Goal: Task Accomplishment & Management: Complete application form

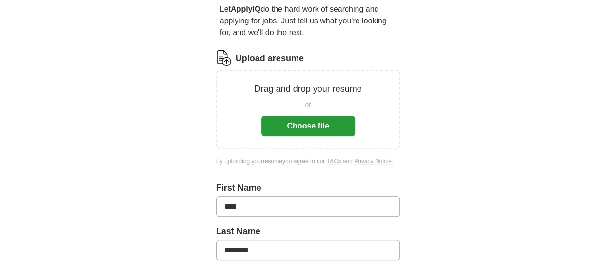
scroll to position [95, 0]
click at [324, 115] on button "Choose file" at bounding box center [309, 125] width 94 height 20
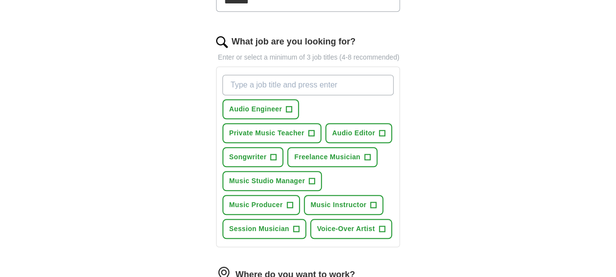
scroll to position [305, 0]
click at [379, 225] on span "+" at bounding box center [382, 229] width 6 height 8
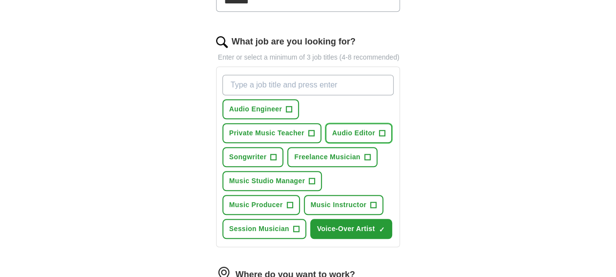
click at [380, 129] on span "+" at bounding box center [383, 133] width 6 height 8
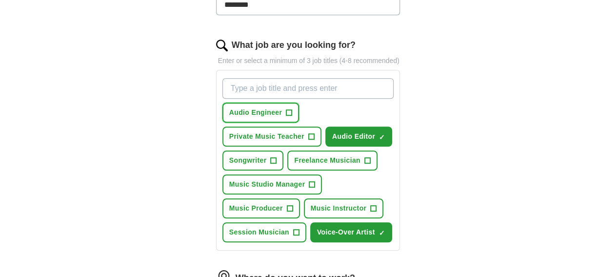
click at [286, 109] on span "+" at bounding box center [289, 113] width 6 height 8
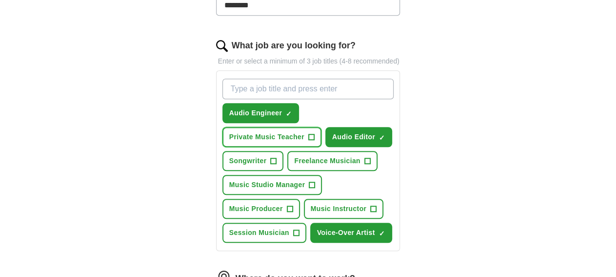
click at [314, 133] on span "+" at bounding box center [311, 137] width 6 height 8
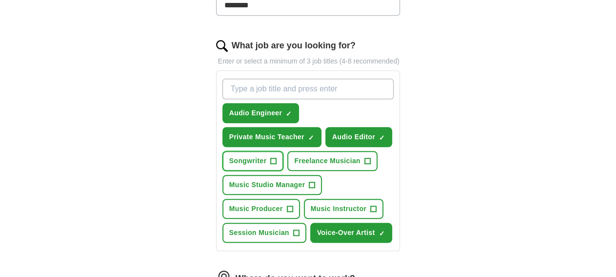
click at [277, 157] on span "+" at bounding box center [274, 161] width 6 height 8
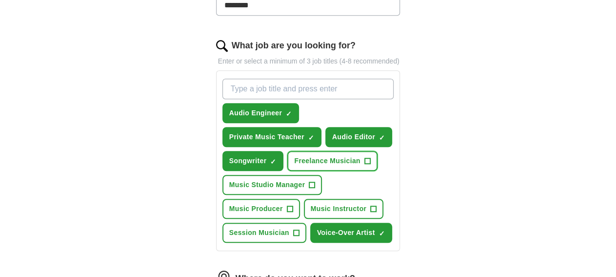
click at [365, 157] on span "+" at bounding box center [368, 161] width 6 height 8
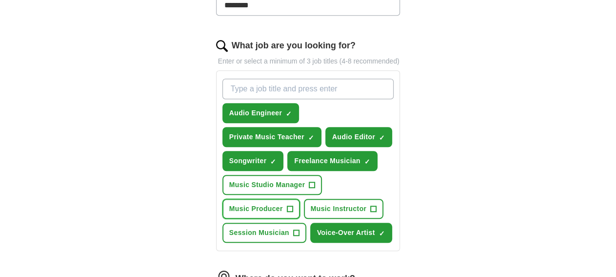
click at [287, 205] on span "+" at bounding box center [290, 209] width 6 height 8
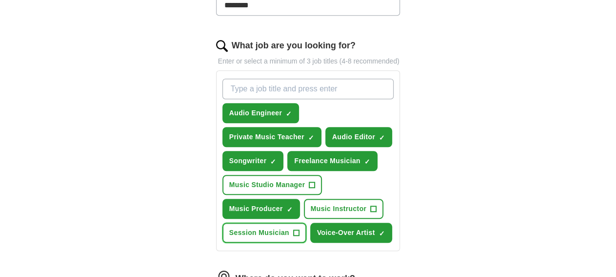
click at [293, 229] on span "+" at bounding box center [296, 233] width 6 height 8
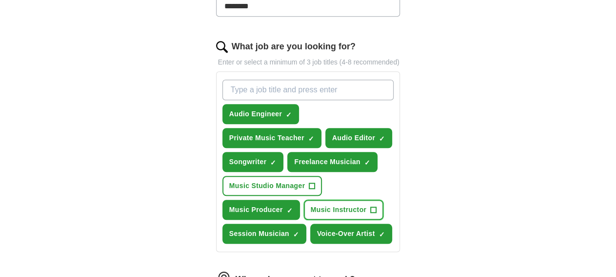
drag, startPoint x: 349, startPoint y: 171, endPoint x: 356, endPoint y: 168, distance: 7.0
click at [371, 206] on span "+" at bounding box center [374, 210] width 6 height 8
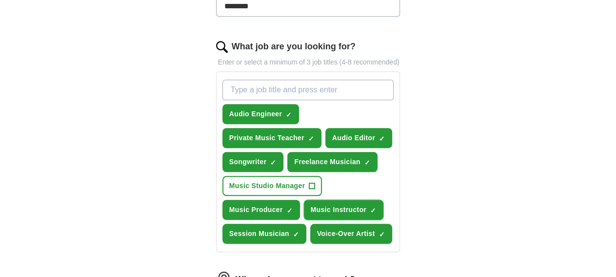
scroll to position [299, 0]
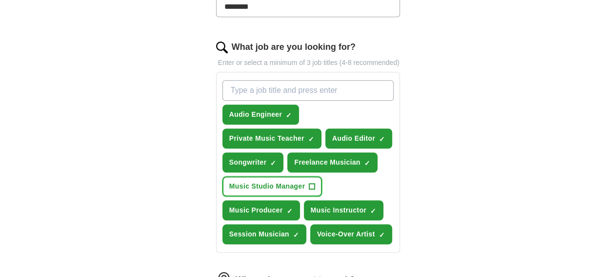
click at [315, 183] on span "+" at bounding box center [312, 187] width 6 height 8
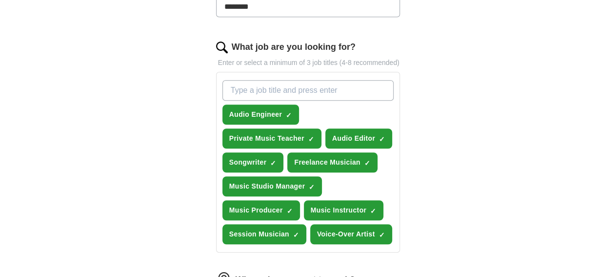
click at [280, 80] on input "What job are you looking for?" at bounding box center [309, 90] width 172 height 20
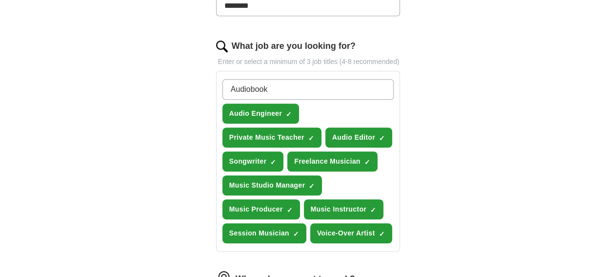
scroll to position [301, 0]
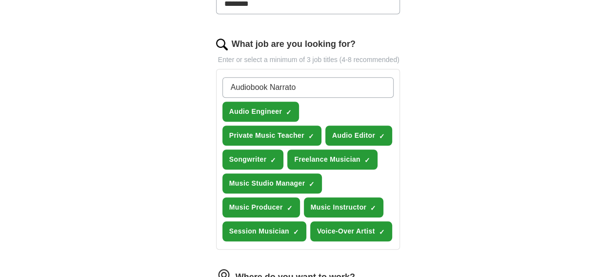
type input "Audiobook Narrator"
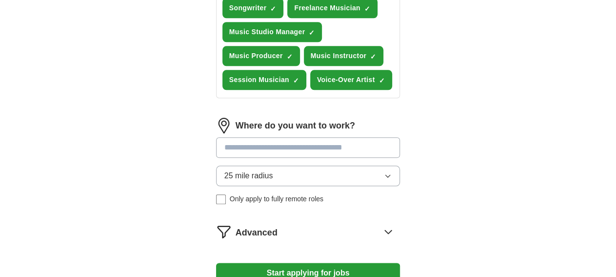
scroll to position [477, 0]
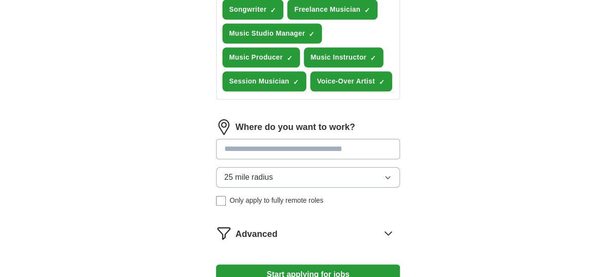
click at [342, 139] on input at bounding box center [308, 149] width 184 height 20
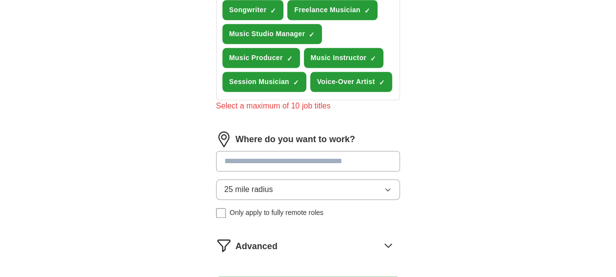
scroll to position [475, 0]
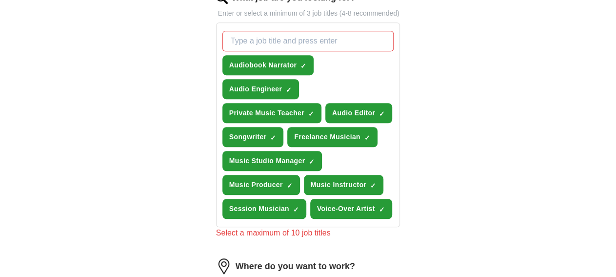
scroll to position [348, 0]
click at [0, 0] on span "×" at bounding box center [0, 0] width 0 height 0
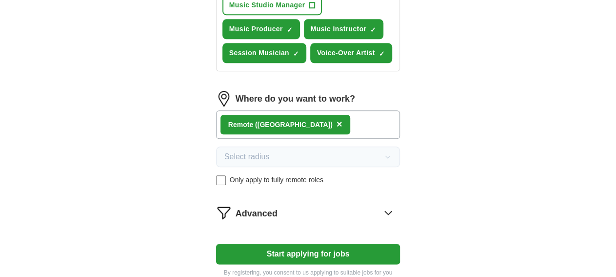
scroll to position [504, 0]
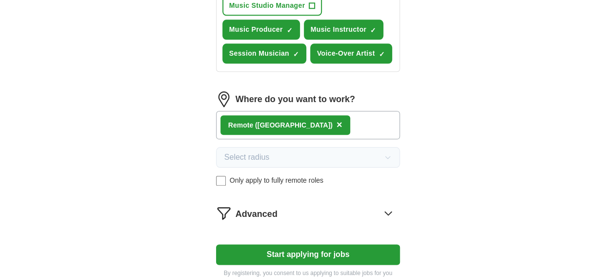
click at [392, 211] on icon at bounding box center [389, 212] width 6 height 3
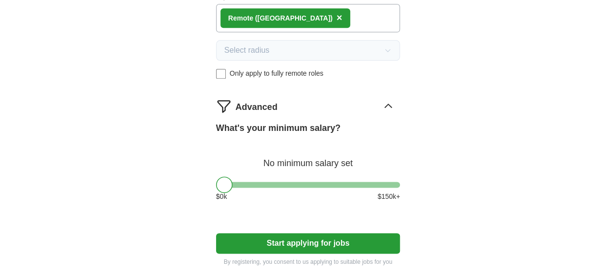
scroll to position [612, 0]
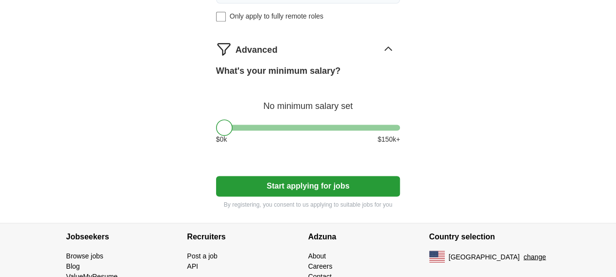
click at [397, 176] on button "Start applying for jobs" at bounding box center [308, 186] width 184 height 20
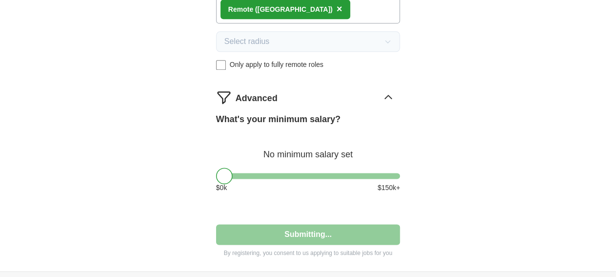
select select "**"
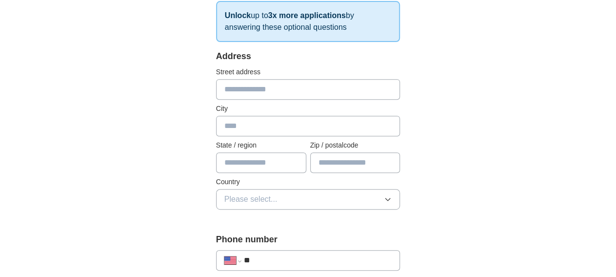
scroll to position [174, 0]
click at [307, 88] on input "text" at bounding box center [308, 90] width 184 height 20
type input "**********"
type input "*********"
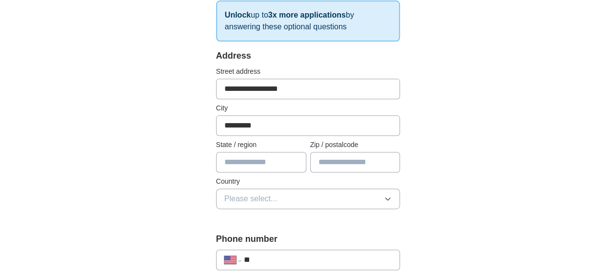
type input "**"
type input "*****"
type input "**********"
click at [329, 196] on button "Please select..." at bounding box center [308, 198] width 184 height 20
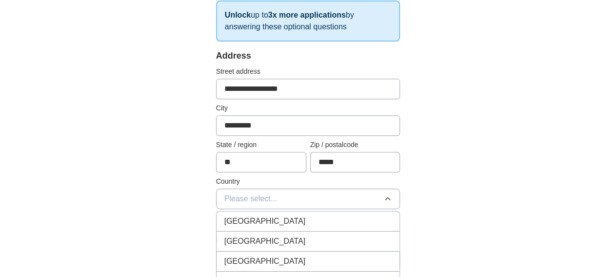
click at [304, 242] on div "[GEOGRAPHIC_DATA]" at bounding box center [308, 241] width 168 height 12
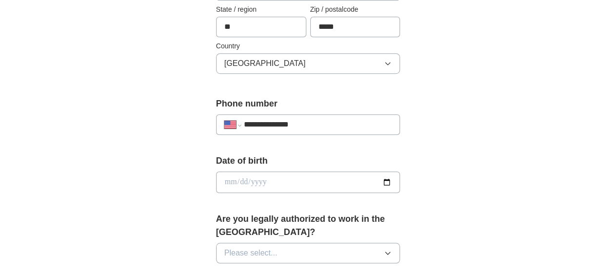
scroll to position [310, 0]
click at [353, 181] on input "date" at bounding box center [308, 181] width 184 height 21
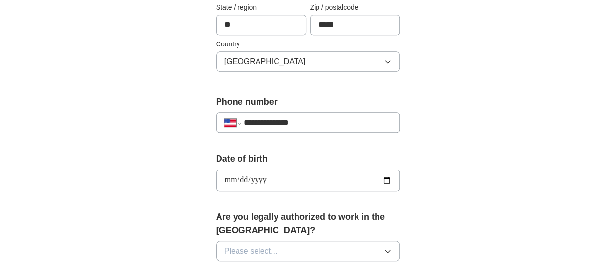
scroll to position [312, 0]
type input "**********"
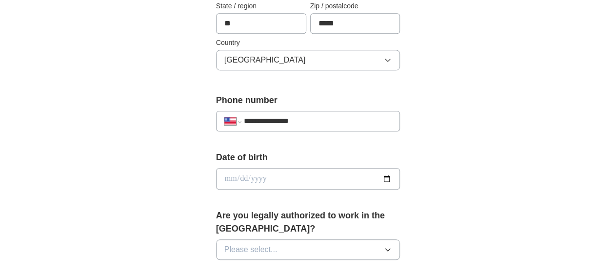
scroll to position [314, 0]
click at [216, 172] on input "date" at bounding box center [308, 177] width 184 height 21
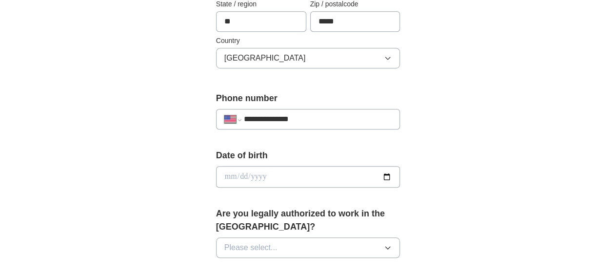
scroll to position [316, 0]
type input "**********"
click at [224, 241] on span "Please select..." at bounding box center [250, 247] width 53 height 12
drag, startPoint x: 209, startPoint y: 253, endPoint x: 233, endPoint y: 235, distance: 29.3
click at [224, 264] on span "Yes" at bounding box center [230, 270] width 13 height 12
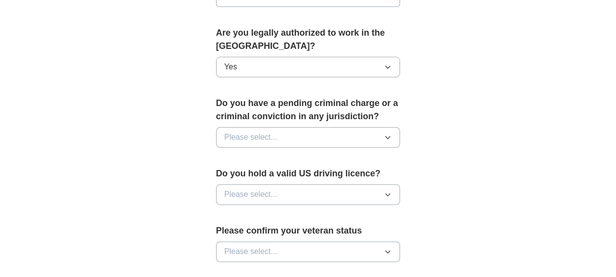
click at [312, 127] on button "Please select..." at bounding box center [308, 137] width 184 height 20
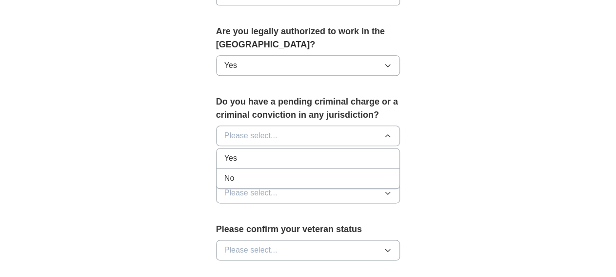
click at [262, 172] on div "No" at bounding box center [308, 178] width 168 height 12
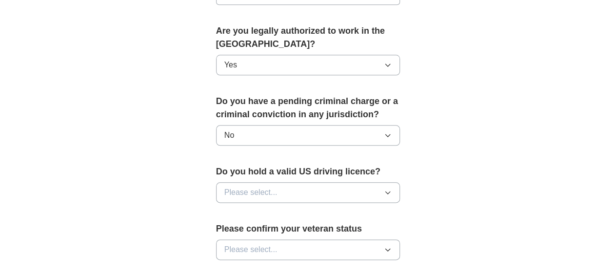
scroll to position [498, 0]
click at [276, 182] on button "Please select..." at bounding box center [308, 192] width 184 height 20
drag, startPoint x: 250, startPoint y: 196, endPoint x: 269, endPoint y: 192, distance: 19.4
click at [250, 209] on div "Yes" at bounding box center [308, 215] width 168 height 12
click at [279, 239] on button "Please select..." at bounding box center [308, 249] width 184 height 20
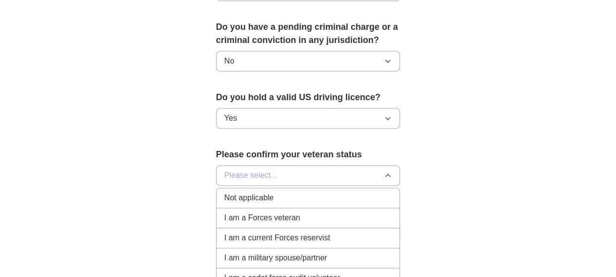
scroll to position [577, 0]
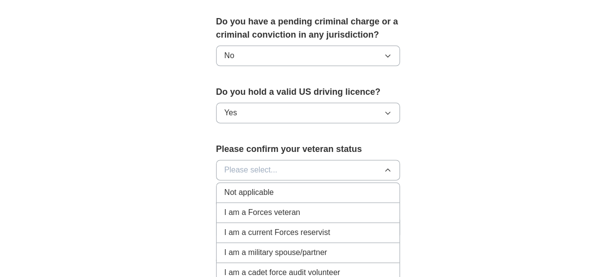
click at [274, 187] on div "Not applicable" at bounding box center [308, 193] width 168 height 12
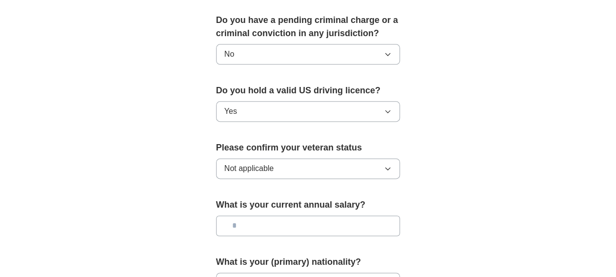
scroll to position [579, 0]
click at [382, 215] on input "text" at bounding box center [308, 225] width 184 height 20
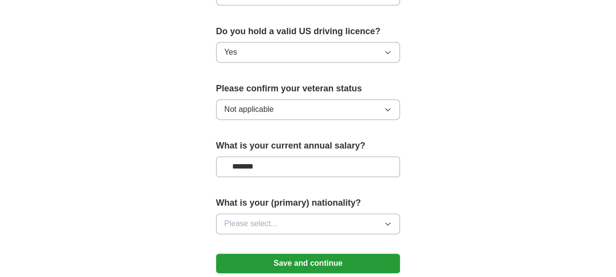
type input "*******"
click at [360, 214] on button "Please select..." at bounding box center [308, 224] width 184 height 20
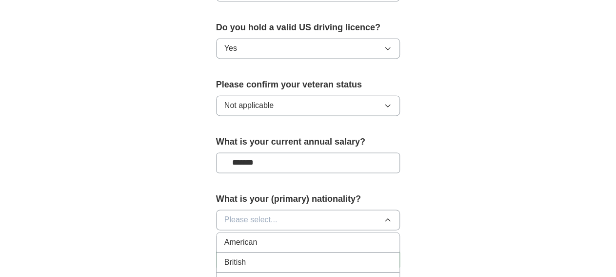
scroll to position [642, 0]
drag, startPoint x: 273, startPoint y: 226, endPoint x: 278, endPoint y: 217, distance: 10.0
click at [273, 236] on div "American" at bounding box center [308, 242] width 168 height 12
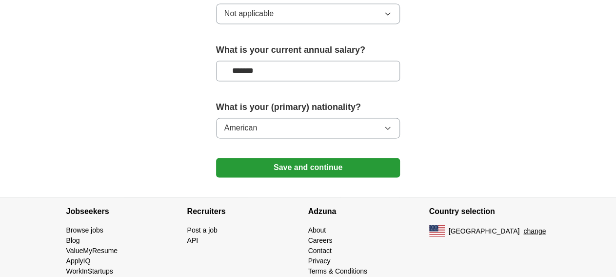
scroll to position [733, 0]
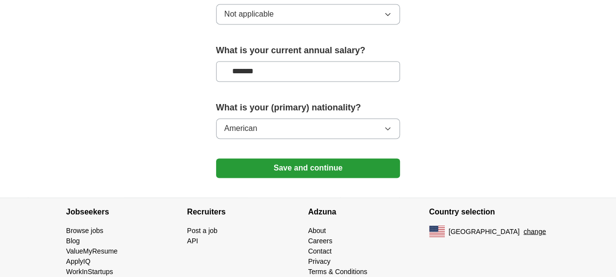
click at [325, 158] on button "Save and continue" at bounding box center [308, 168] width 184 height 20
